Goal: Task Accomplishment & Management: Complete application form

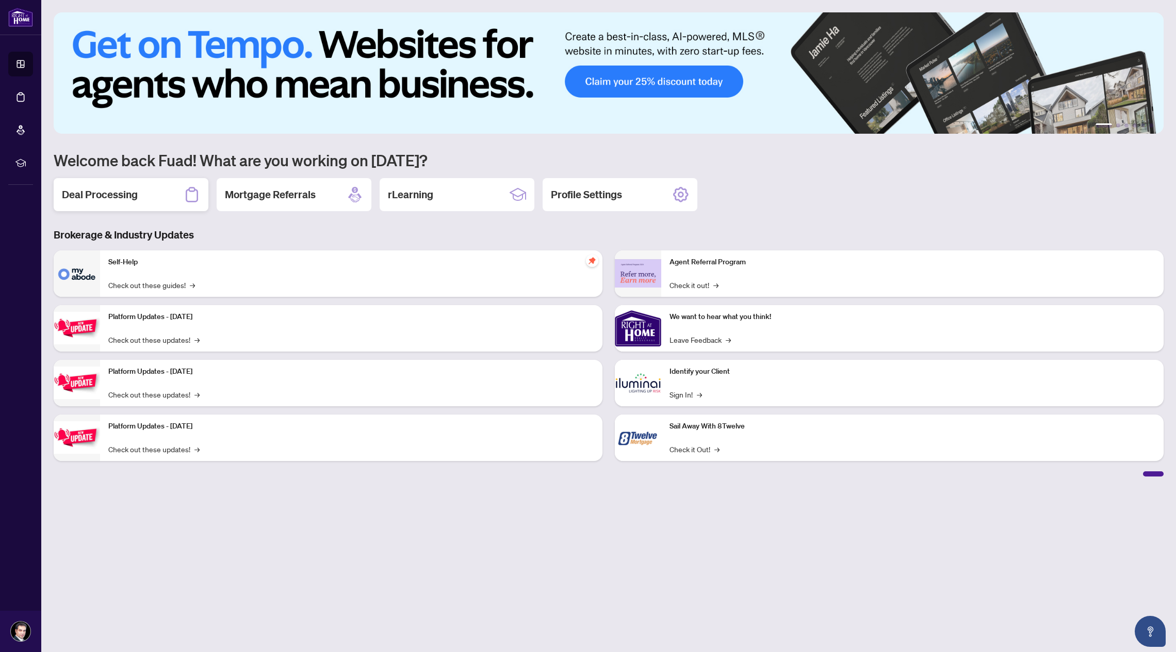
click at [139, 194] on div "Deal Processing" at bounding box center [131, 194] width 155 height 33
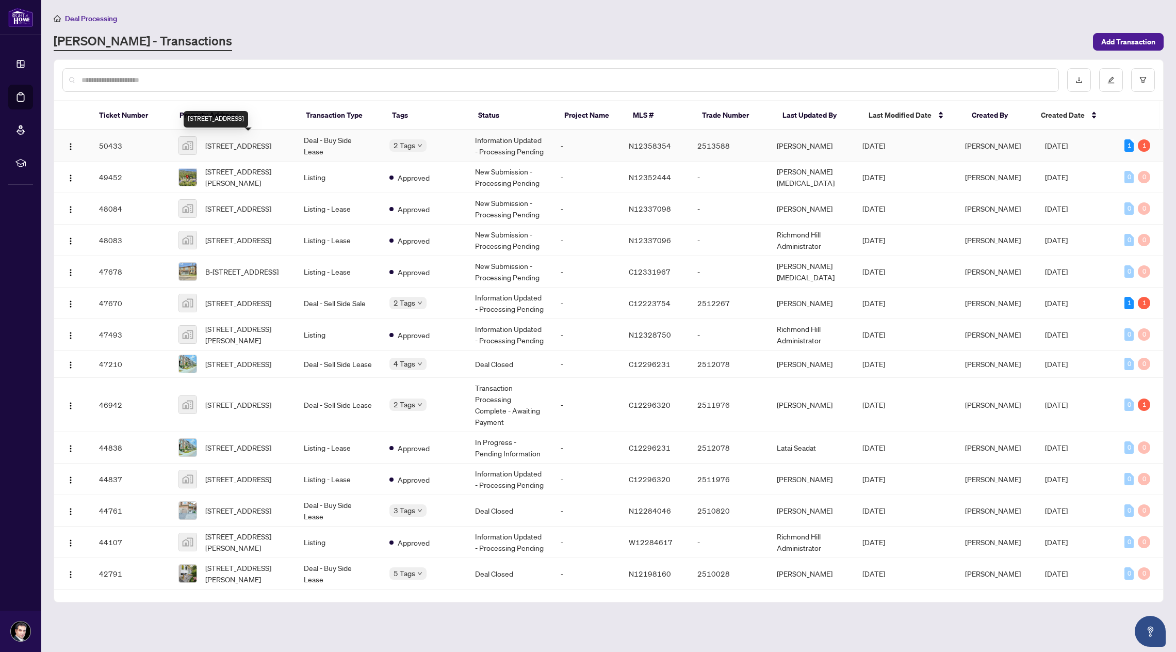
click at [230, 141] on span "[STREET_ADDRESS]" at bounding box center [238, 145] width 66 height 11
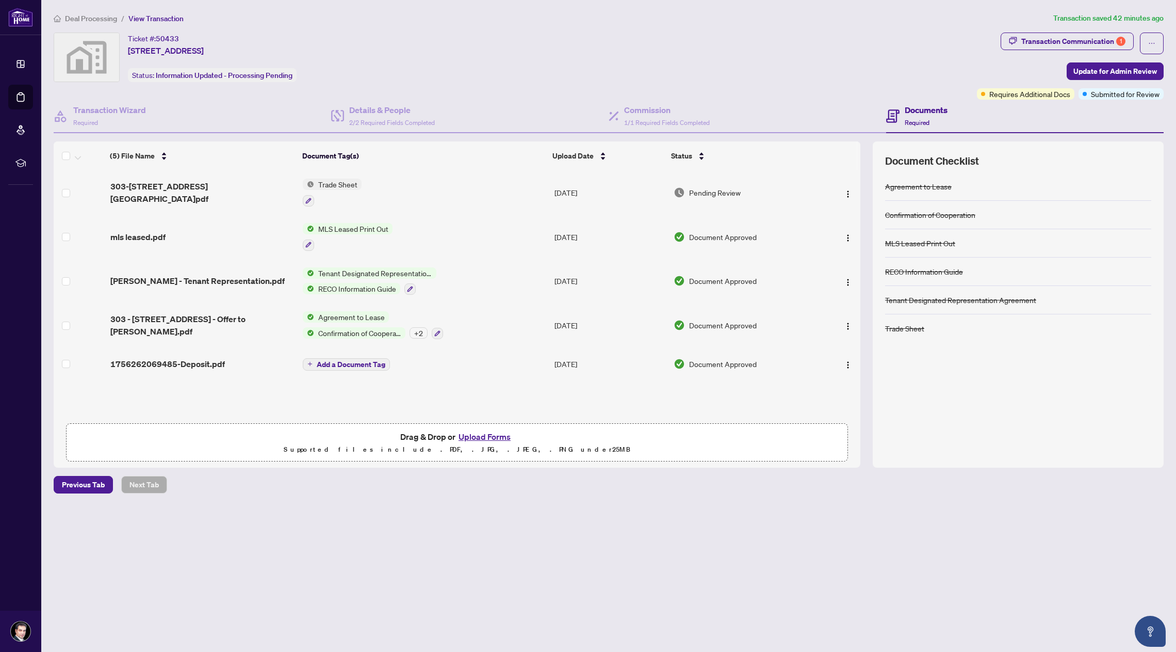
click at [477, 435] on button "Upload Forms" at bounding box center [485, 436] width 58 height 13
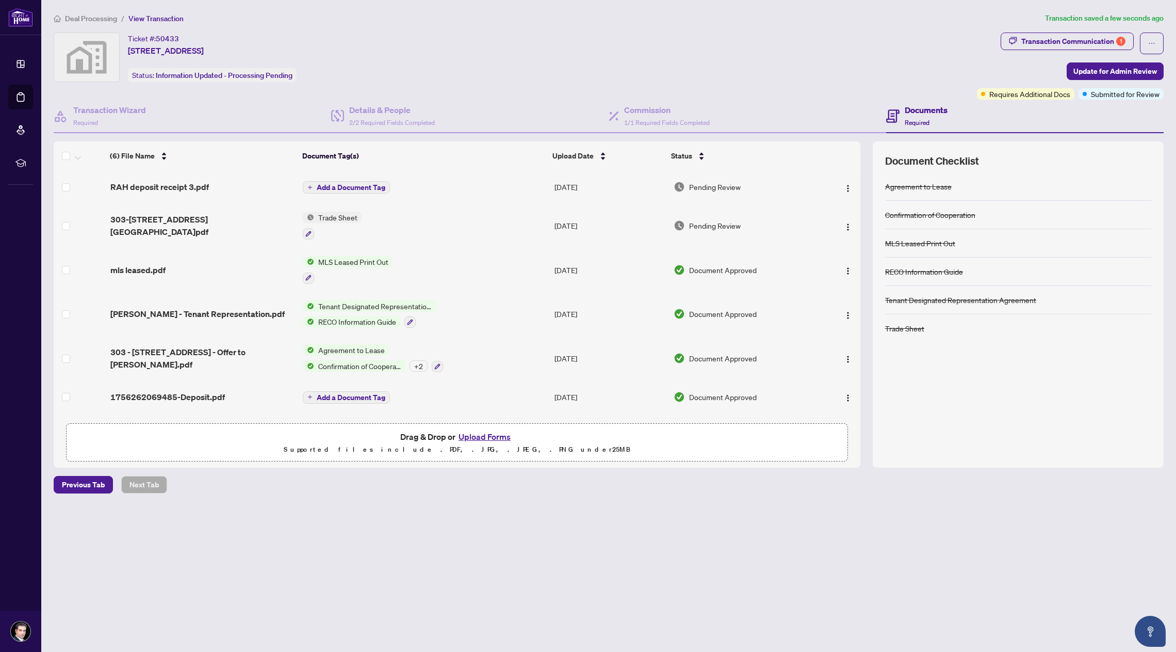
click at [354, 187] on span "Add a Document Tag" at bounding box center [351, 187] width 69 height 7
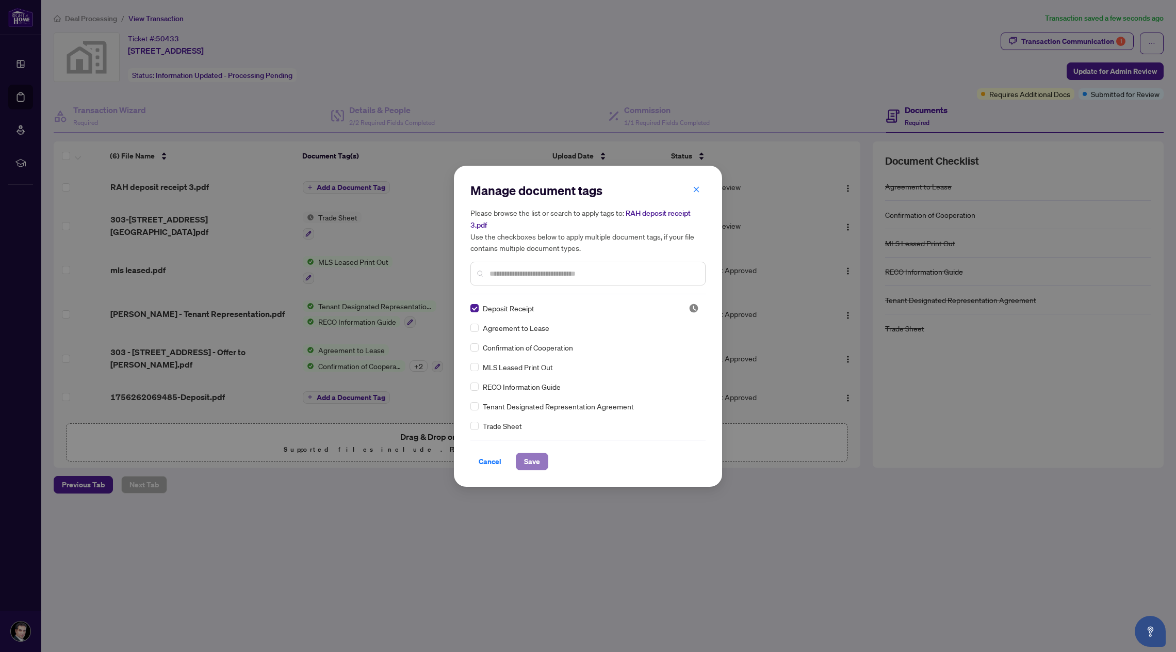
click at [536, 461] on span "Save" at bounding box center [532, 461] width 16 height 17
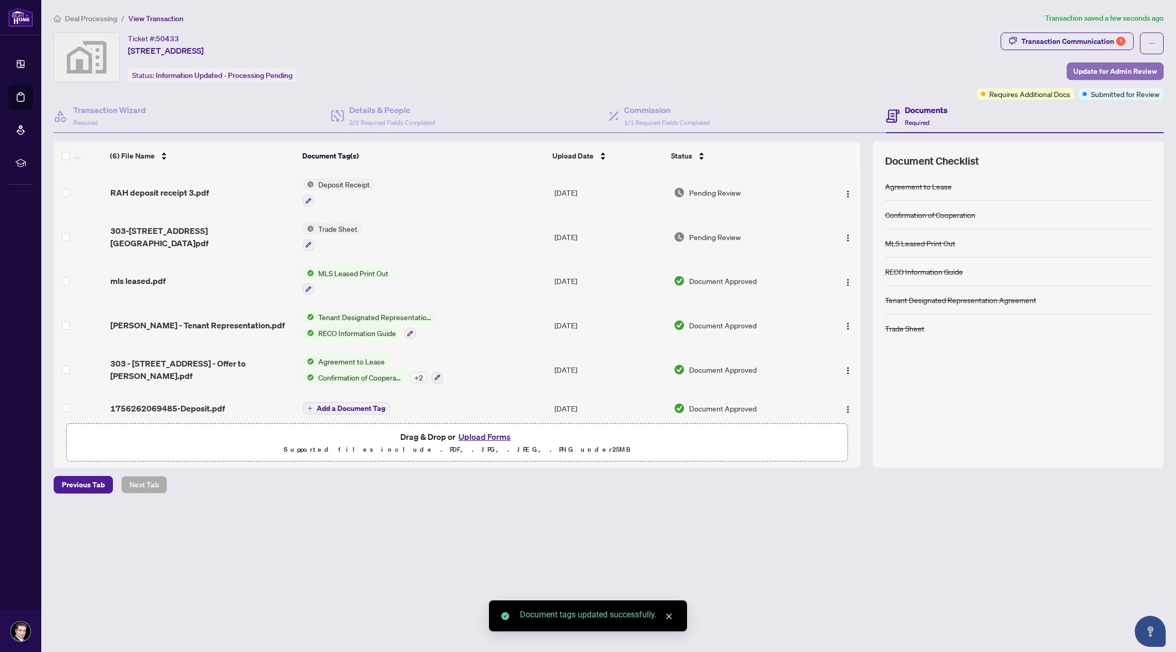
click at [1145, 72] on span "Update for Admin Review" at bounding box center [1116, 71] width 84 height 17
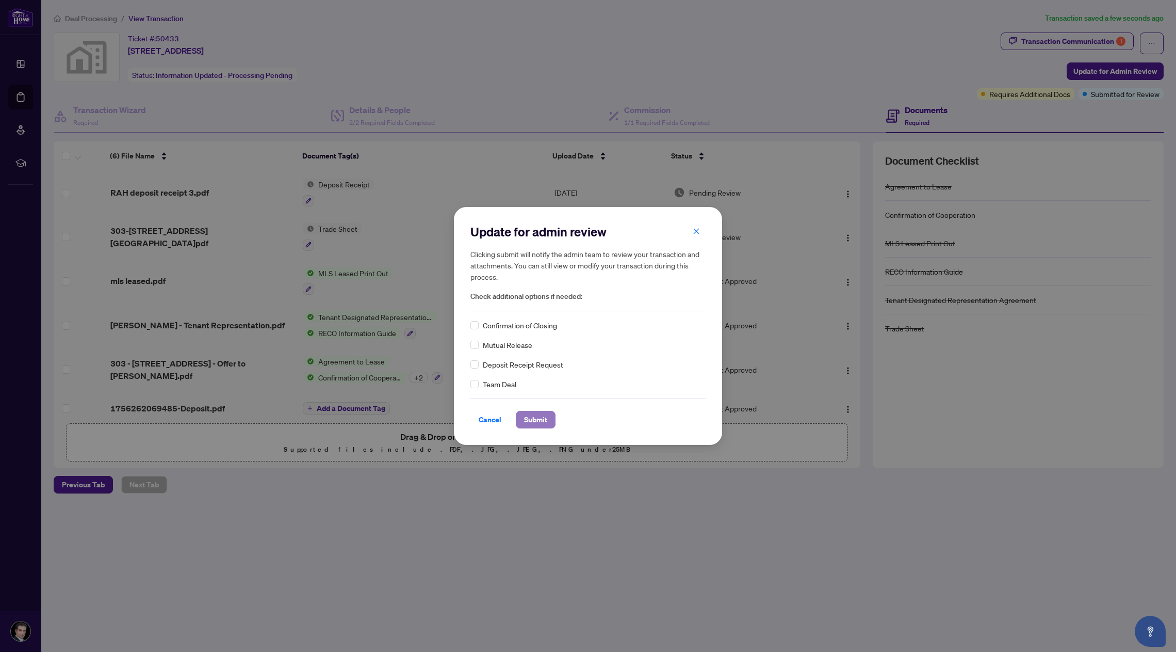
click at [528, 418] on span "Submit" at bounding box center [535, 419] width 23 height 17
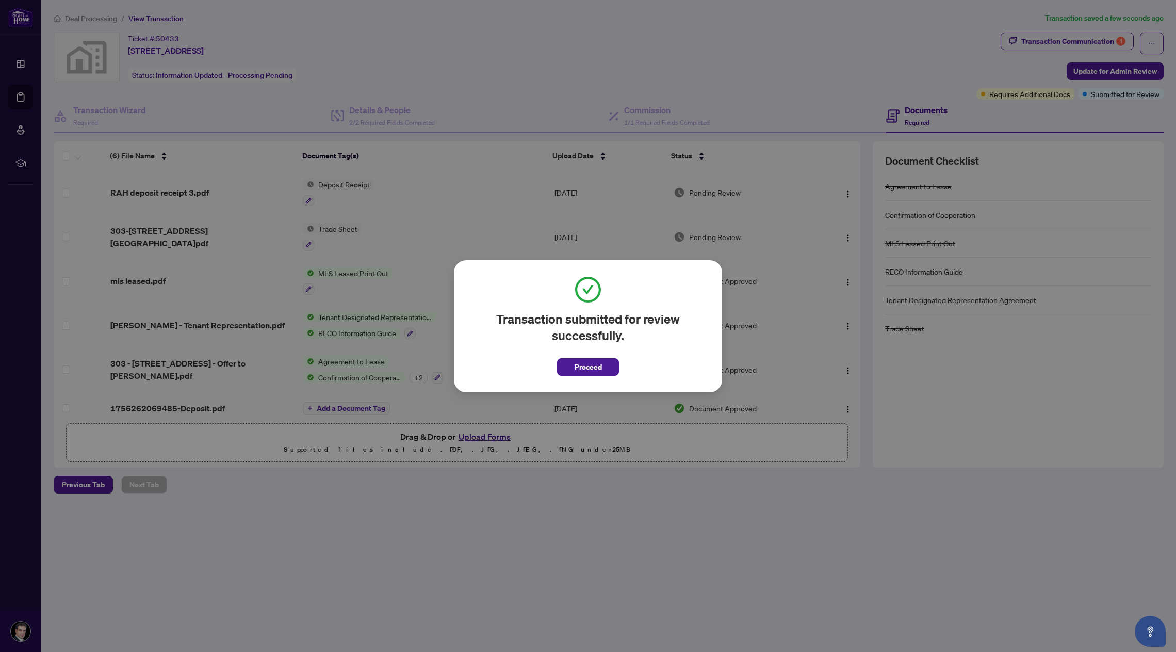
click at [594, 374] on span "Proceed" at bounding box center [588, 367] width 27 height 17
